Goal: Task Accomplishment & Management: Use online tool/utility

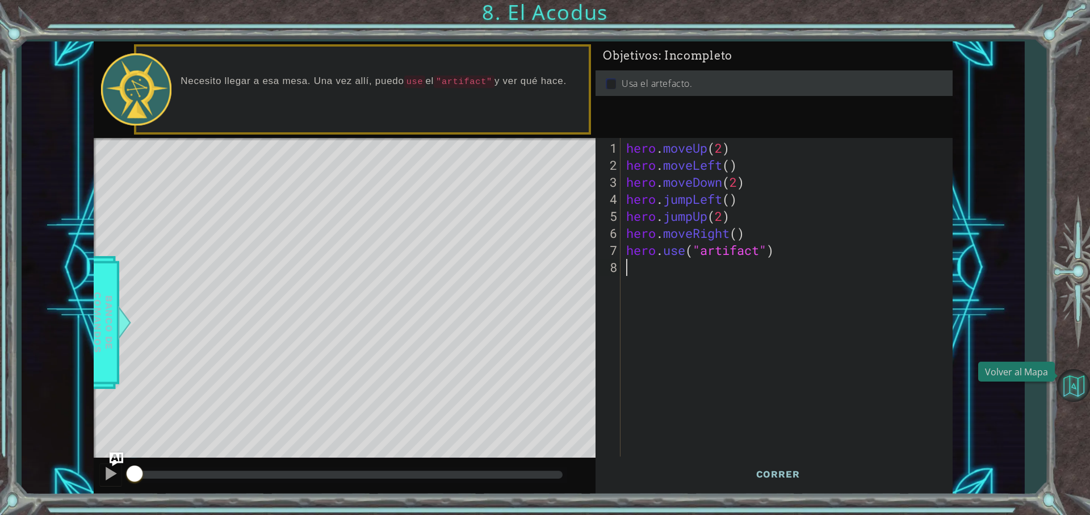
click at [1068, 384] on button "Volver al Mapa" at bounding box center [1074, 385] width 33 height 33
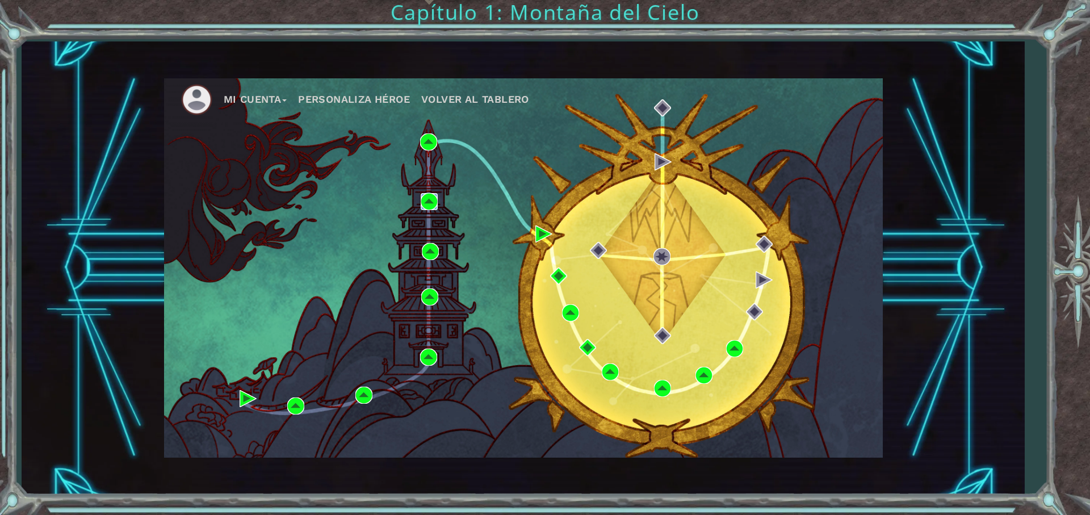
click at [429, 201] on img at bounding box center [429, 201] width 17 height 17
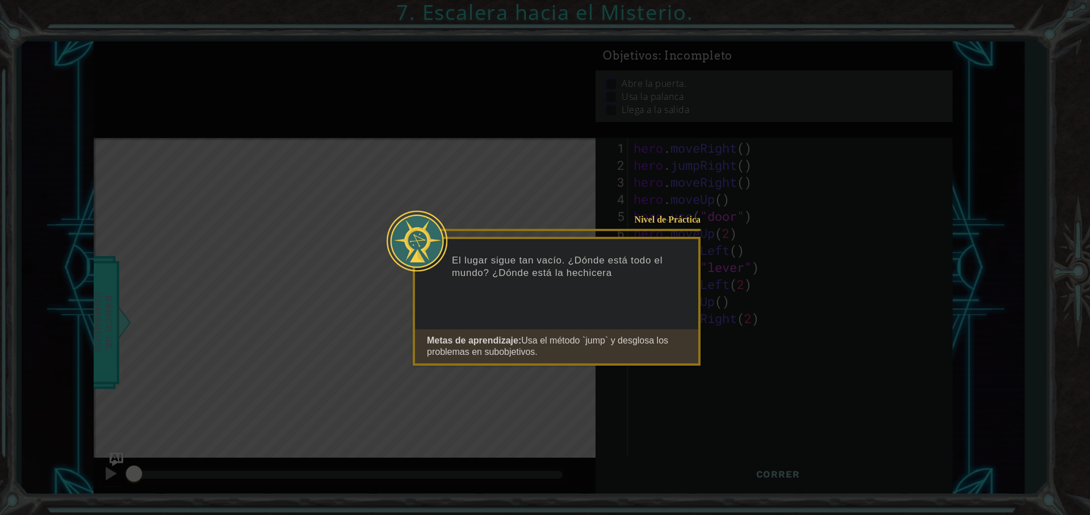
drag, startPoint x: 680, startPoint y: 376, endPoint x: 675, endPoint y: 372, distance: 6.5
click at [675, 372] on button "Start" at bounding box center [668, 379] width 65 height 18
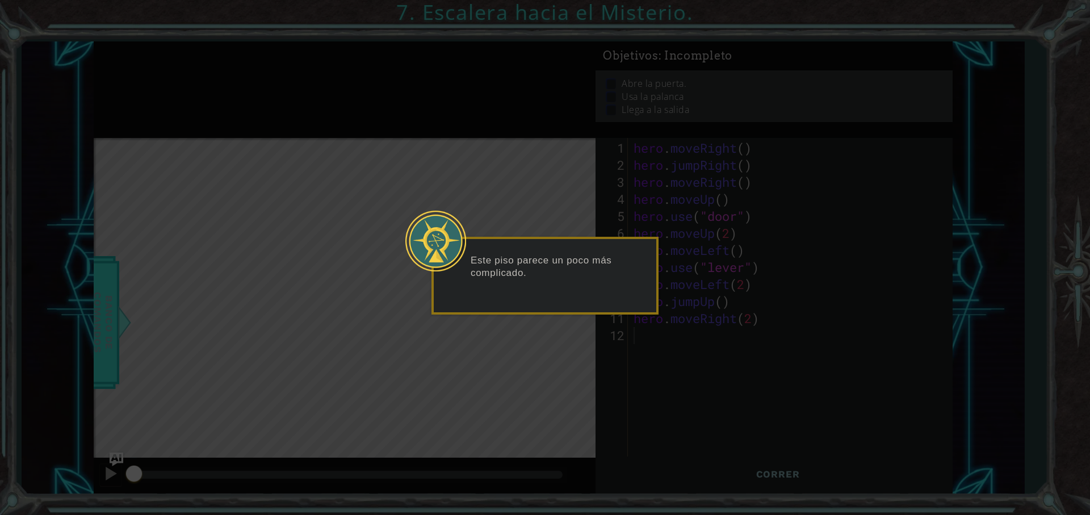
click at [551, 301] on button "Back" at bounding box center [544, 303] width 22 height 12
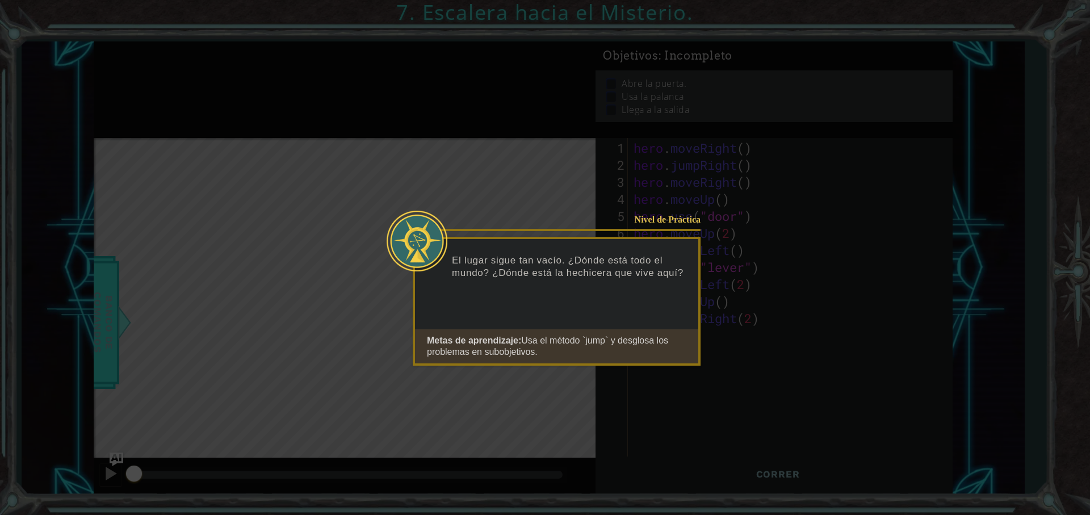
click at [562, 303] on div "Nivel de Práctica El lugar sigue tan vacío. ¿Dónde está todo el mundo? ¿Dónde e…" at bounding box center [557, 301] width 288 height 129
drag, startPoint x: 687, startPoint y: 389, endPoint x: 679, endPoint y: 378, distance: 13.4
click at [680, 379] on body "1 ההההההההההההההההההההההההההההההההההההההההההההההההההההההההההההההההההההההההההההה…" at bounding box center [545, 257] width 1090 height 515
drag, startPoint x: 679, startPoint y: 378, endPoint x: 663, endPoint y: 362, distance: 22.1
click at [676, 375] on button "Start" at bounding box center [668, 379] width 65 height 18
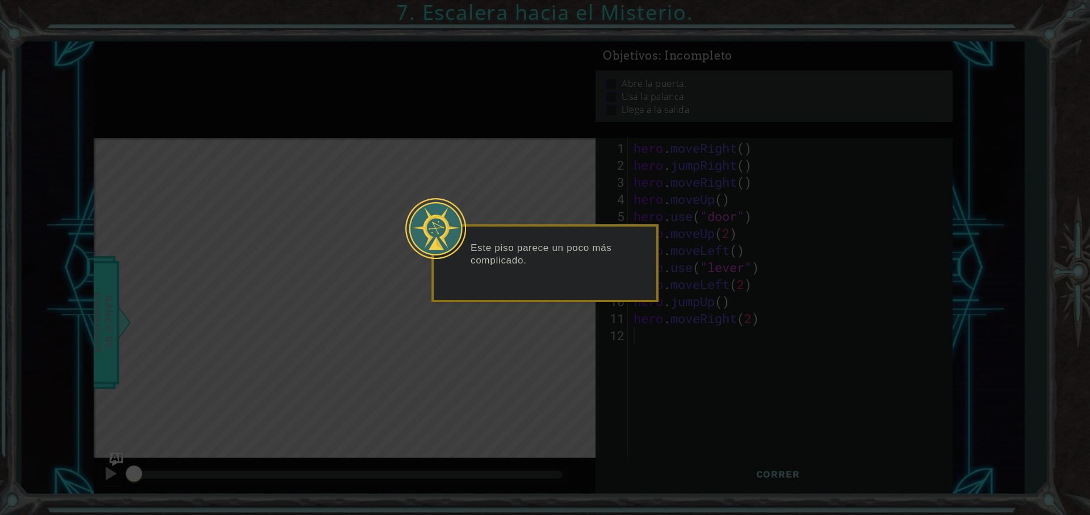
click at [568, 285] on button "Next" at bounding box center [561, 291] width 12 height 12
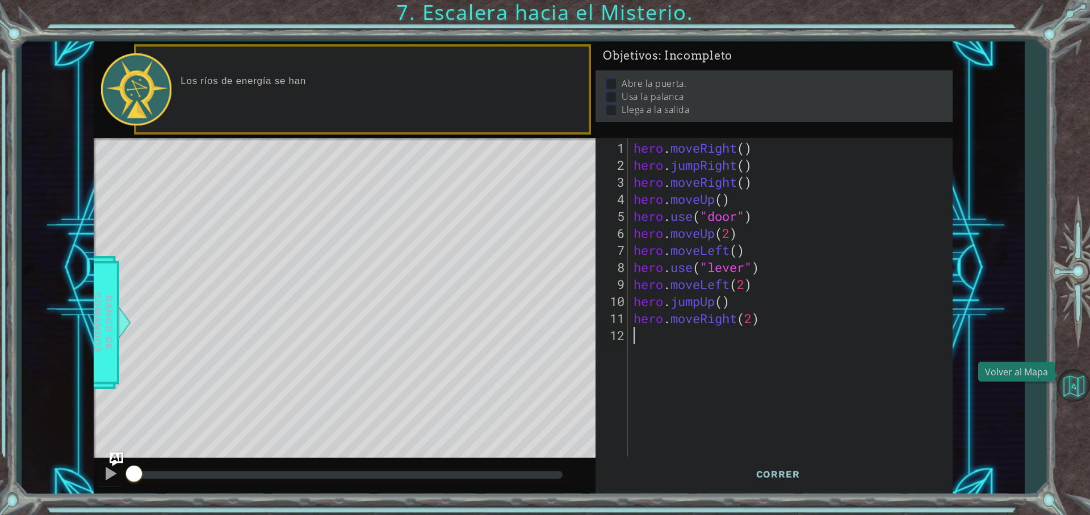
click at [1076, 390] on button "Volver al Mapa" at bounding box center [1074, 385] width 33 height 33
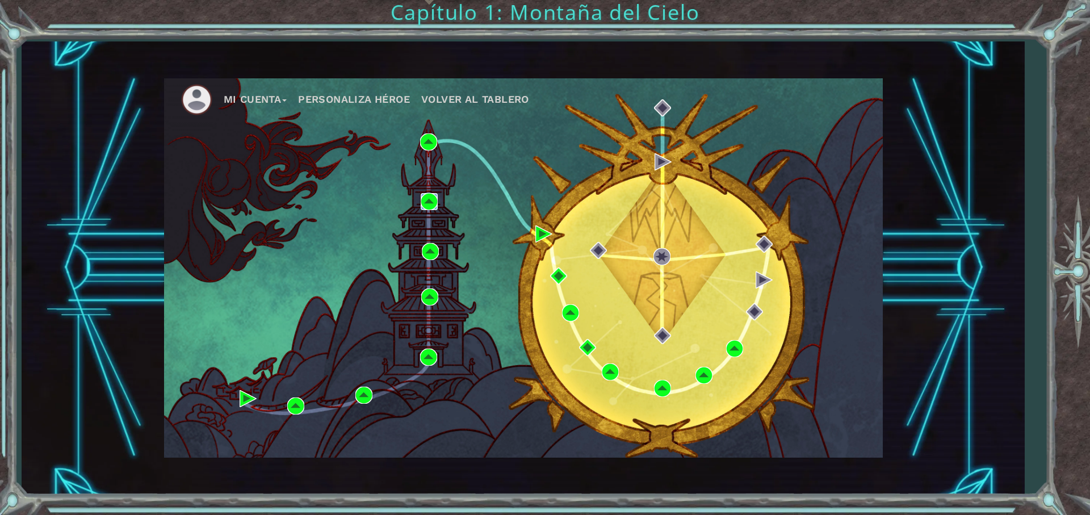
click at [428, 204] on img at bounding box center [429, 201] width 17 height 17
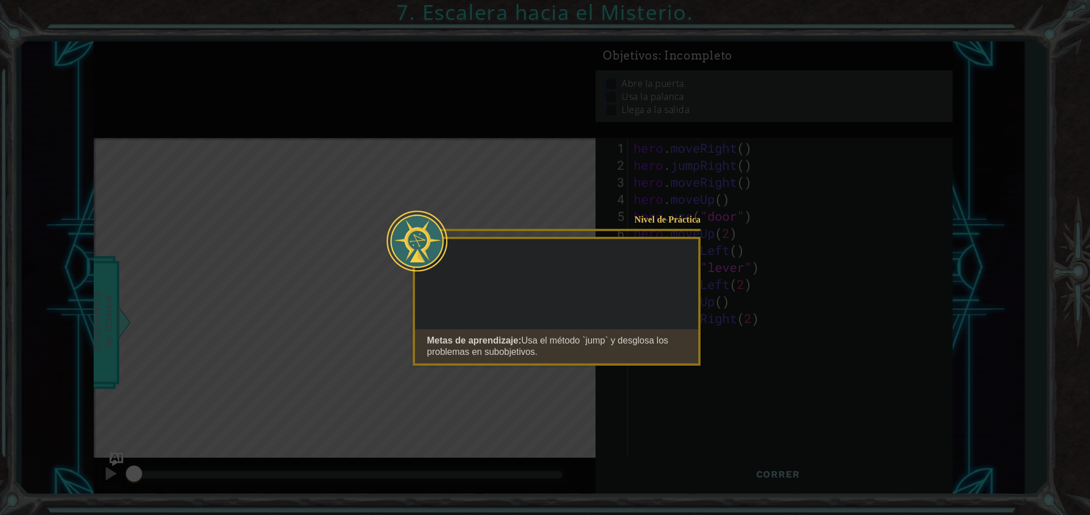
click at [670, 377] on button "Start" at bounding box center [668, 379] width 65 height 18
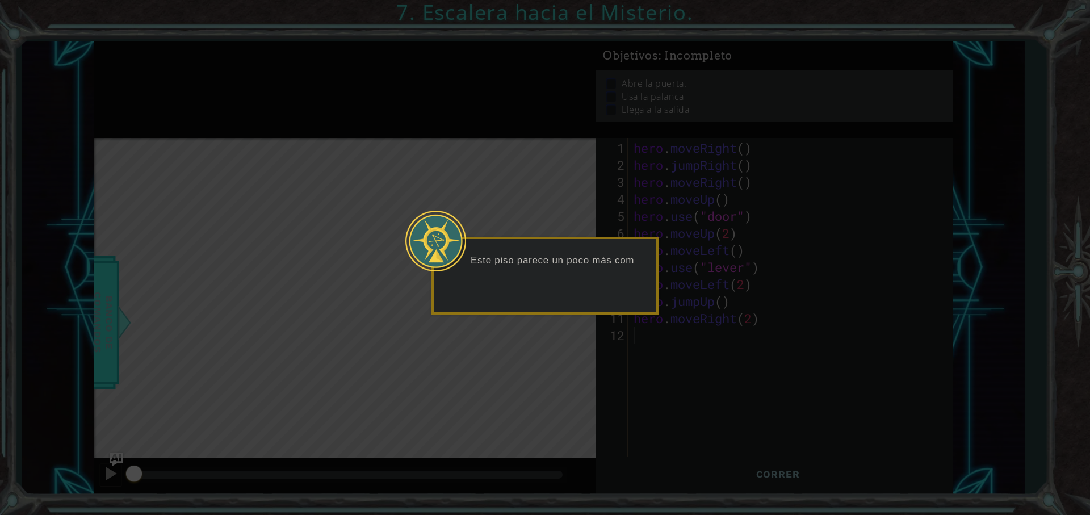
click at [562, 305] on button "Next" at bounding box center [561, 303] width 14 height 14
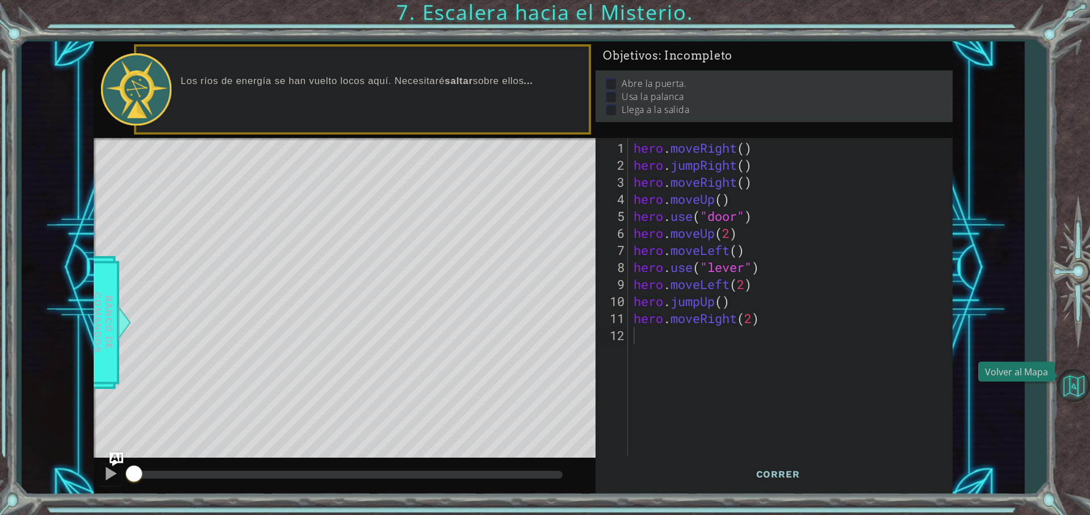
click at [1076, 382] on button "Volver al Mapa" at bounding box center [1074, 385] width 33 height 33
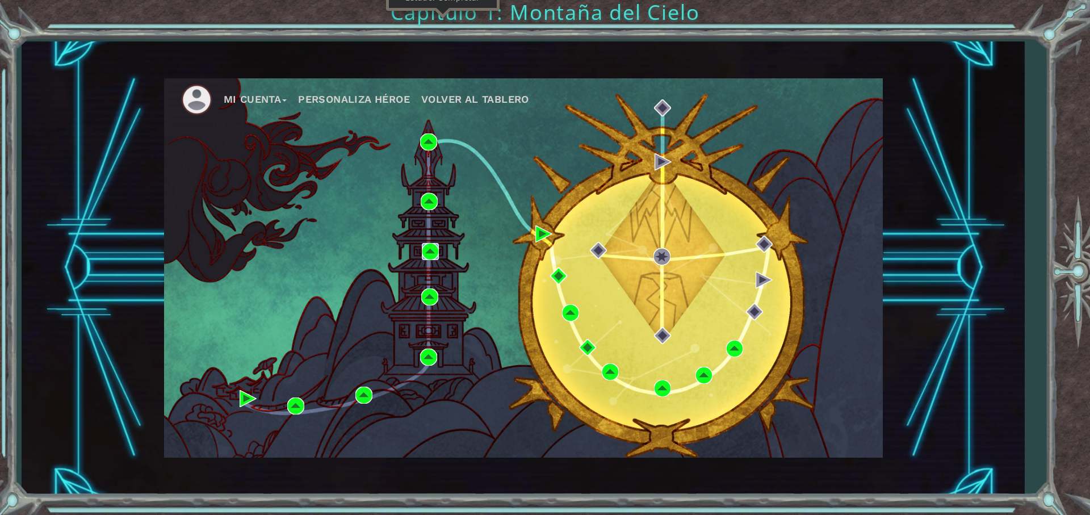
click at [431, 254] on img at bounding box center [430, 251] width 17 height 17
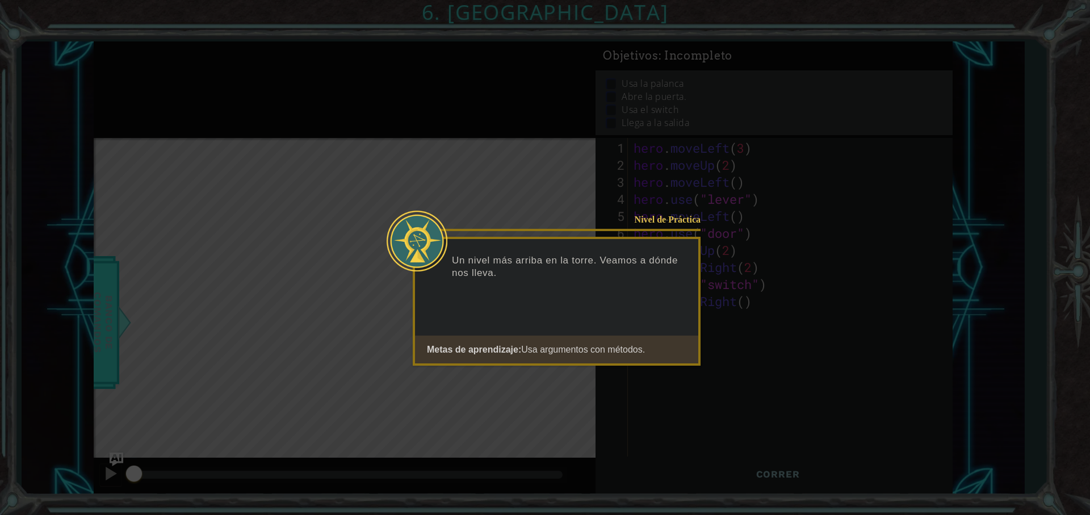
click at [644, 374] on button "Start" at bounding box center [668, 379] width 65 height 18
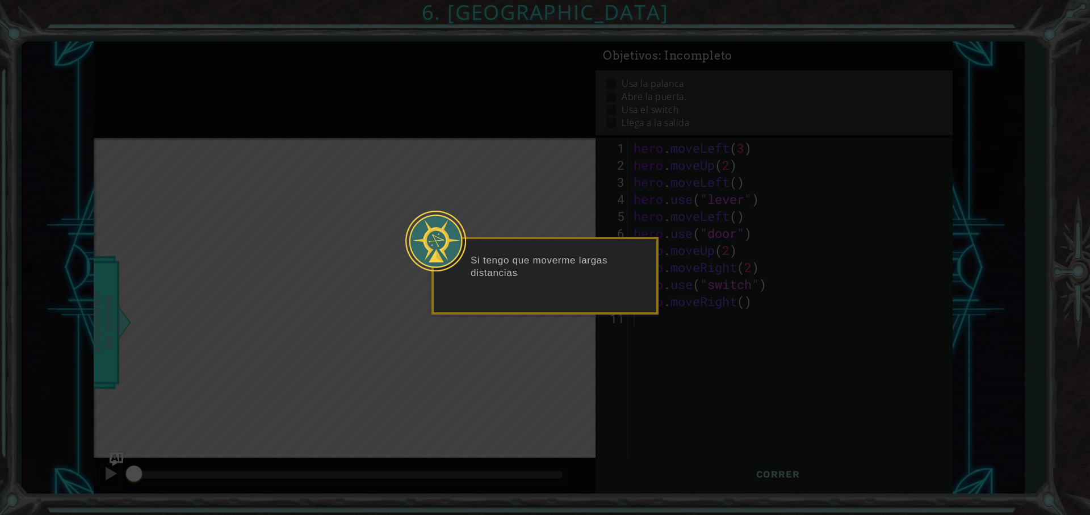
drag, startPoint x: 572, startPoint y: 316, endPoint x: 564, endPoint y: 307, distance: 12.9
click at [565, 308] on body "1 ההההההההההההההההההההההההההההההההההההההההההההההההההההההההההההההההההההההההההההה…" at bounding box center [545, 257] width 1090 height 515
click at [564, 307] on button "Next" at bounding box center [561, 303] width 12 height 12
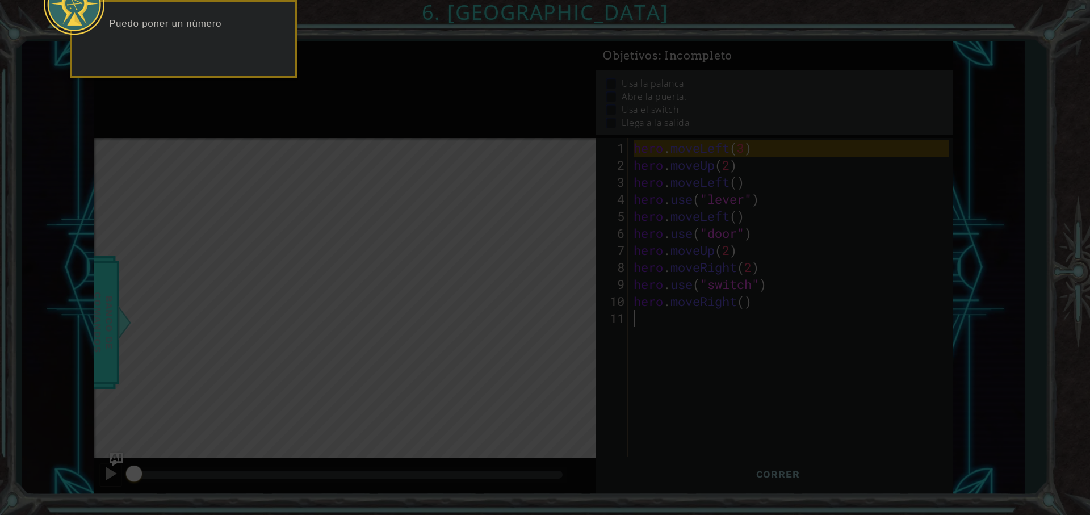
click at [201, 64] on button "Next" at bounding box center [200, 66] width 12 height 12
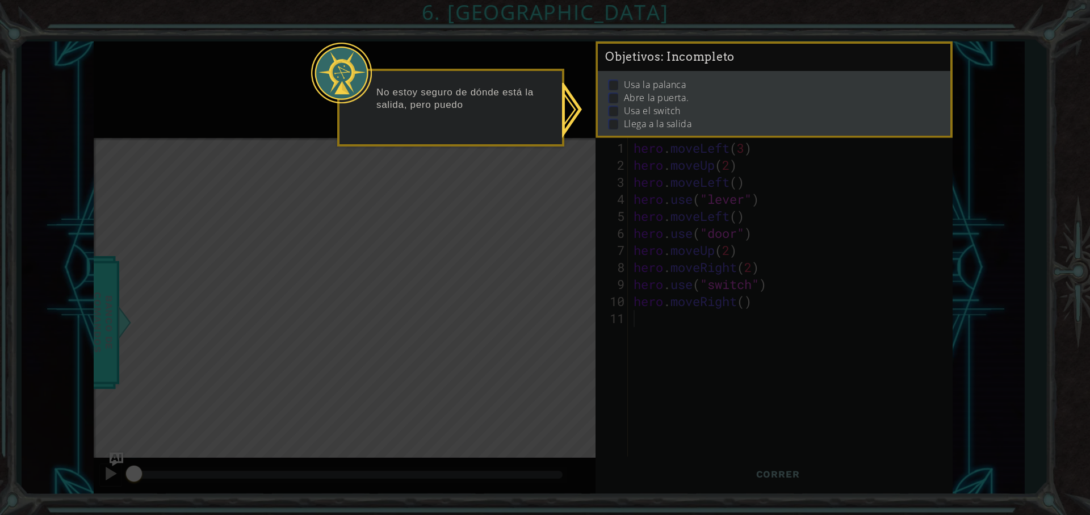
click at [465, 142] on footer at bounding box center [456, 135] width 35 height 17
click at [469, 136] on button "Next" at bounding box center [467, 135] width 12 height 12
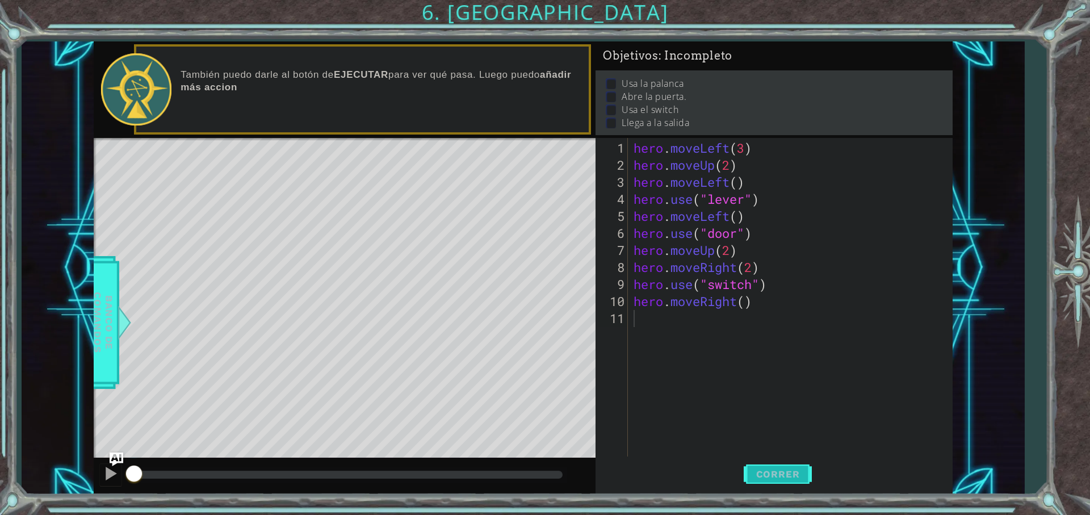
click at [780, 476] on span "Correr" at bounding box center [778, 474] width 66 height 11
click at [779, 475] on span "Correr" at bounding box center [778, 474] width 66 height 11
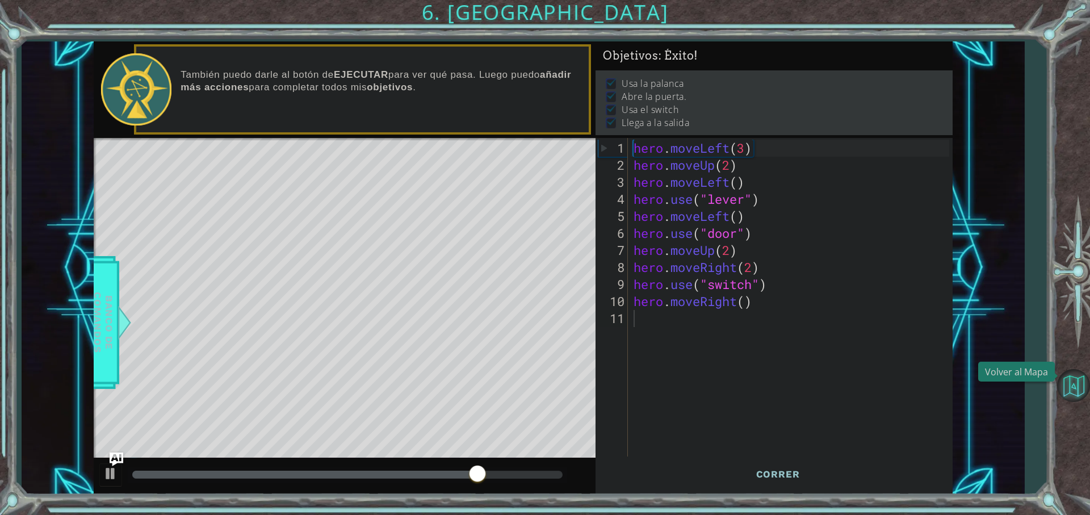
click at [1082, 395] on button "Volver al Mapa" at bounding box center [1074, 385] width 33 height 33
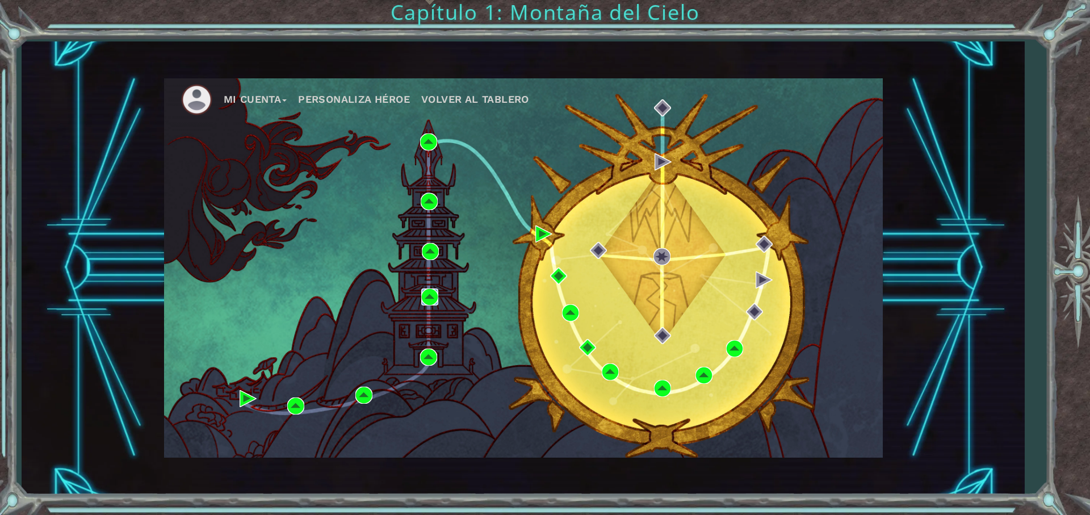
click at [427, 303] on img at bounding box center [429, 297] width 17 height 17
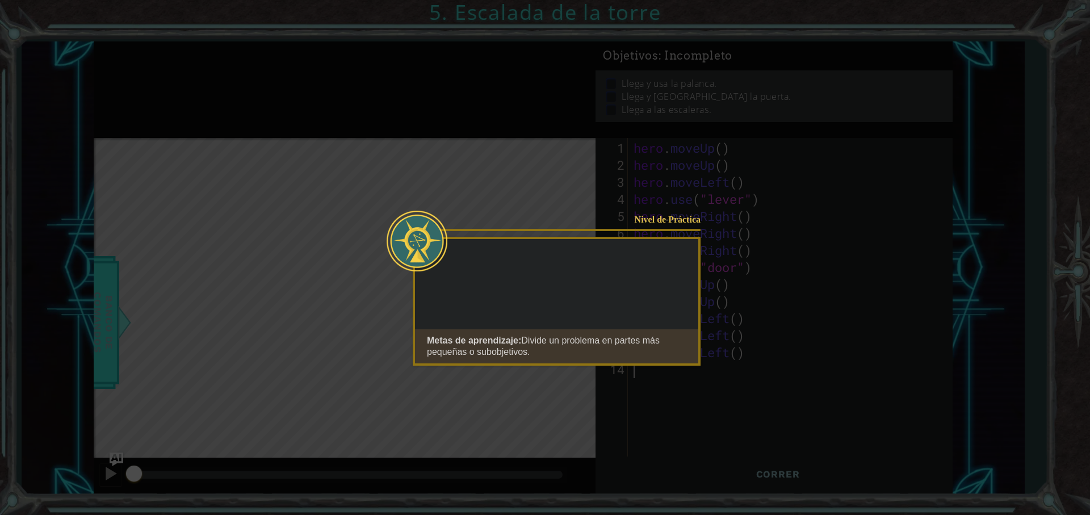
click at [682, 378] on button "Start" at bounding box center [668, 379] width 65 height 18
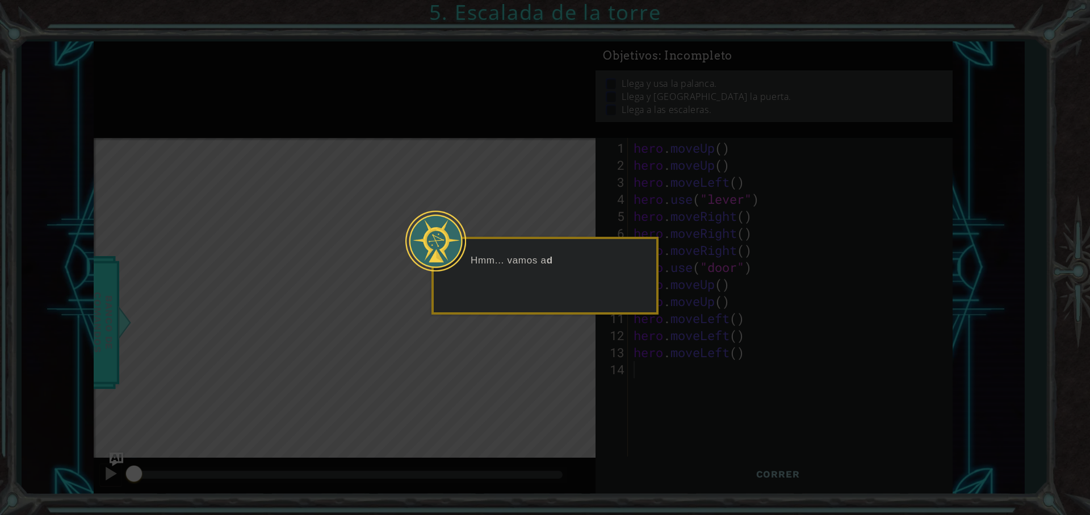
click at [561, 307] on button "Next" at bounding box center [561, 302] width 13 height 13
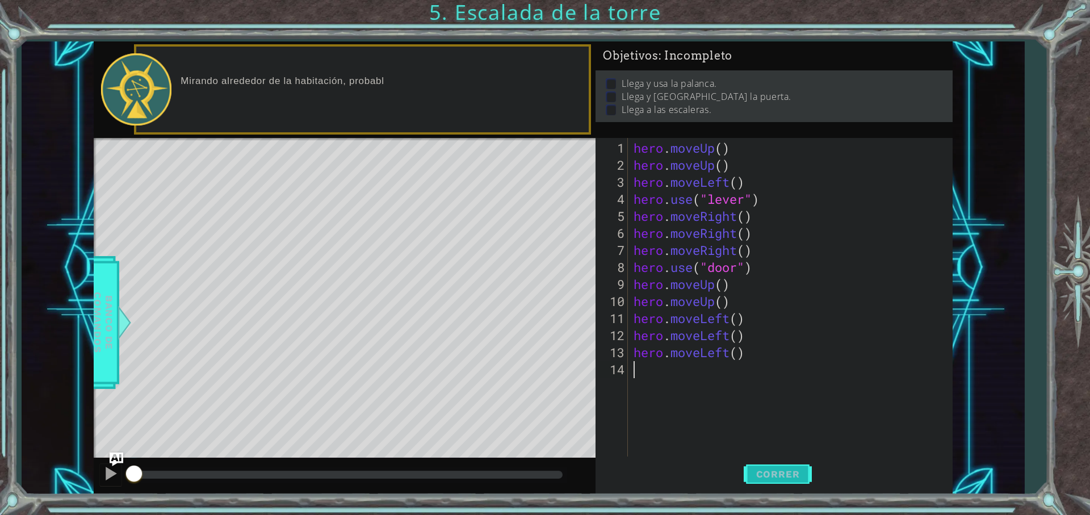
click at [796, 479] on button "Correr" at bounding box center [778, 475] width 68 height 36
